Goal: Find specific page/section: Find specific page/section

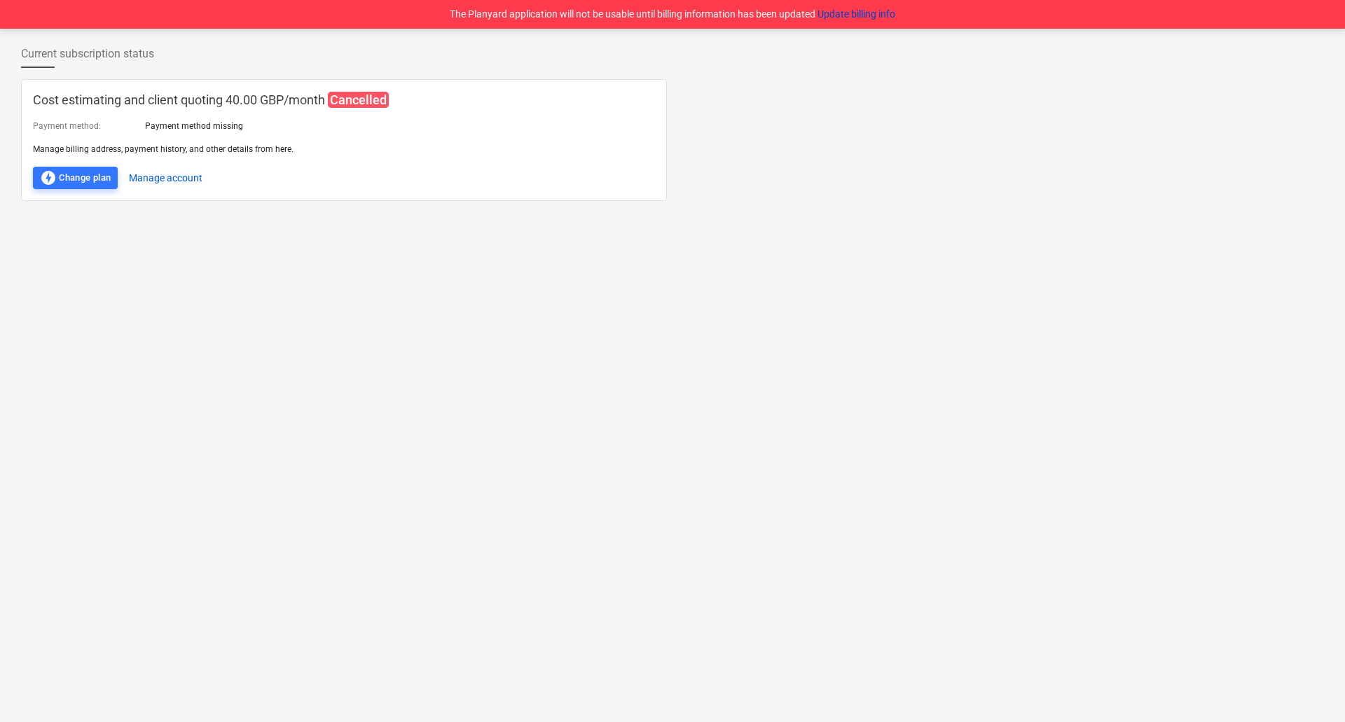
click at [873, 12] on button "Update billing info" at bounding box center [857, 14] width 78 height 15
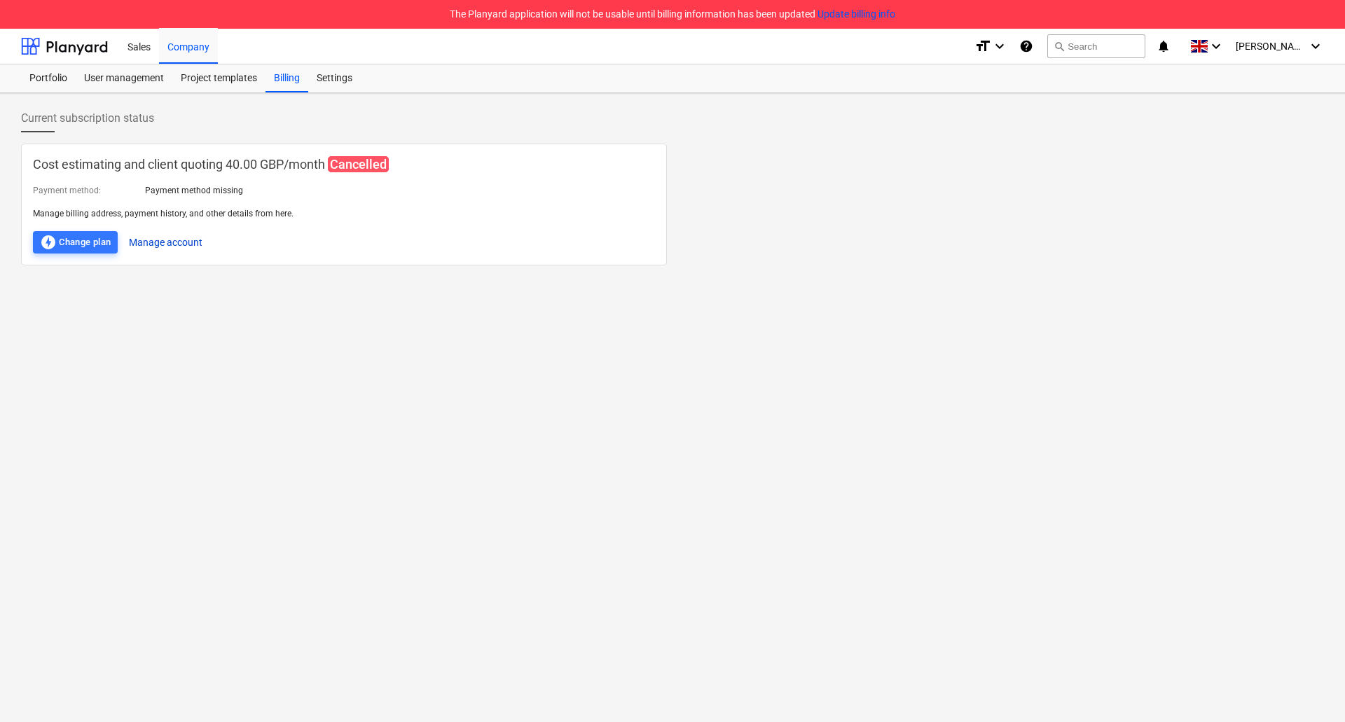
click at [157, 246] on button "Manage account" at bounding box center [166, 242] width 74 height 22
click at [155, 245] on button "Manage account" at bounding box center [166, 242] width 74 height 22
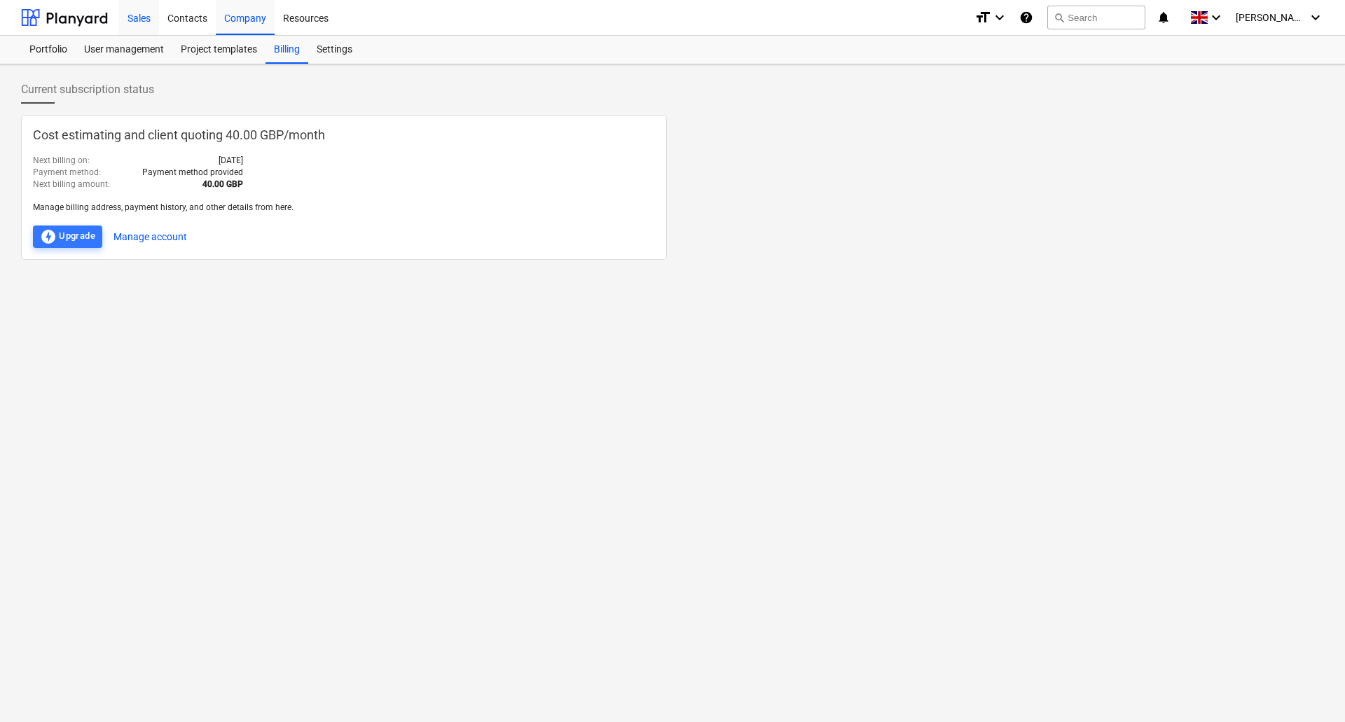
click at [135, 14] on div "Sales" at bounding box center [139, 17] width 40 height 36
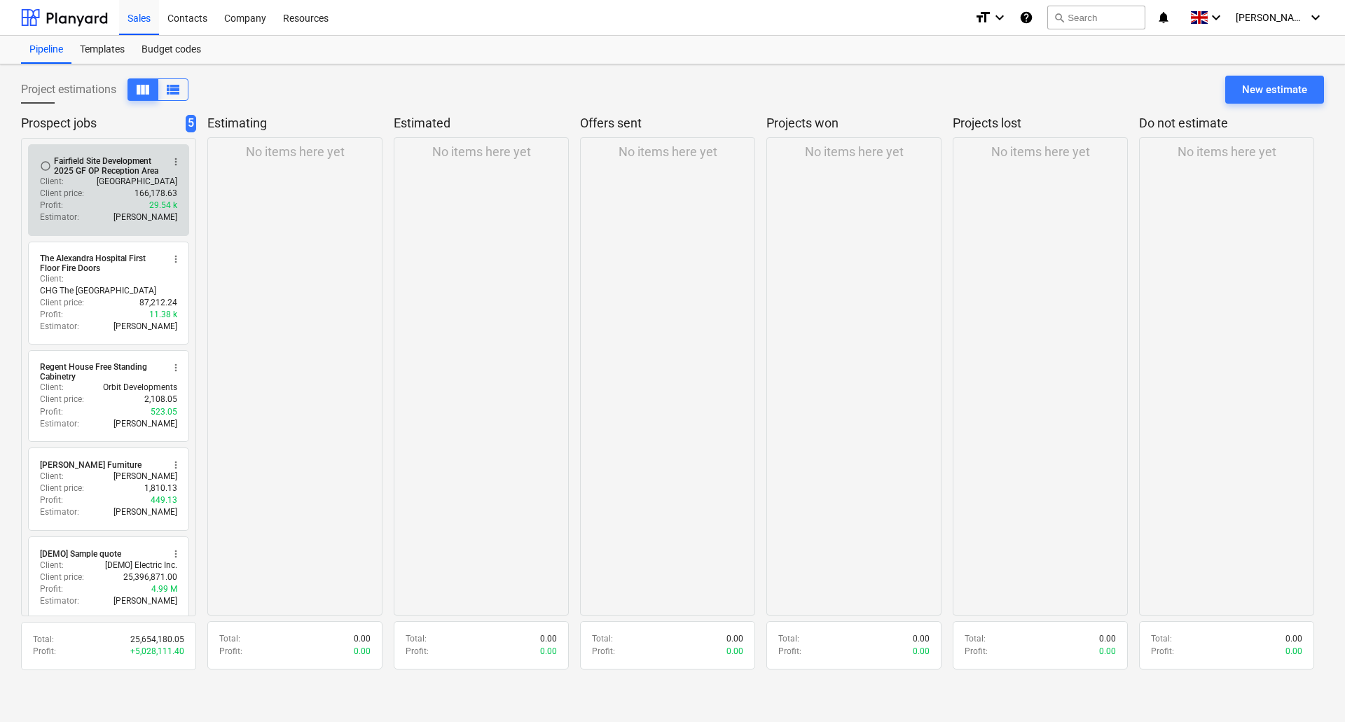
click at [95, 170] on div "Fairfield Site Development 2025 GF OP Reception Area" at bounding box center [108, 166] width 108 height 20
